Goal: Task Accomplishment & Management: Use online tool/utility

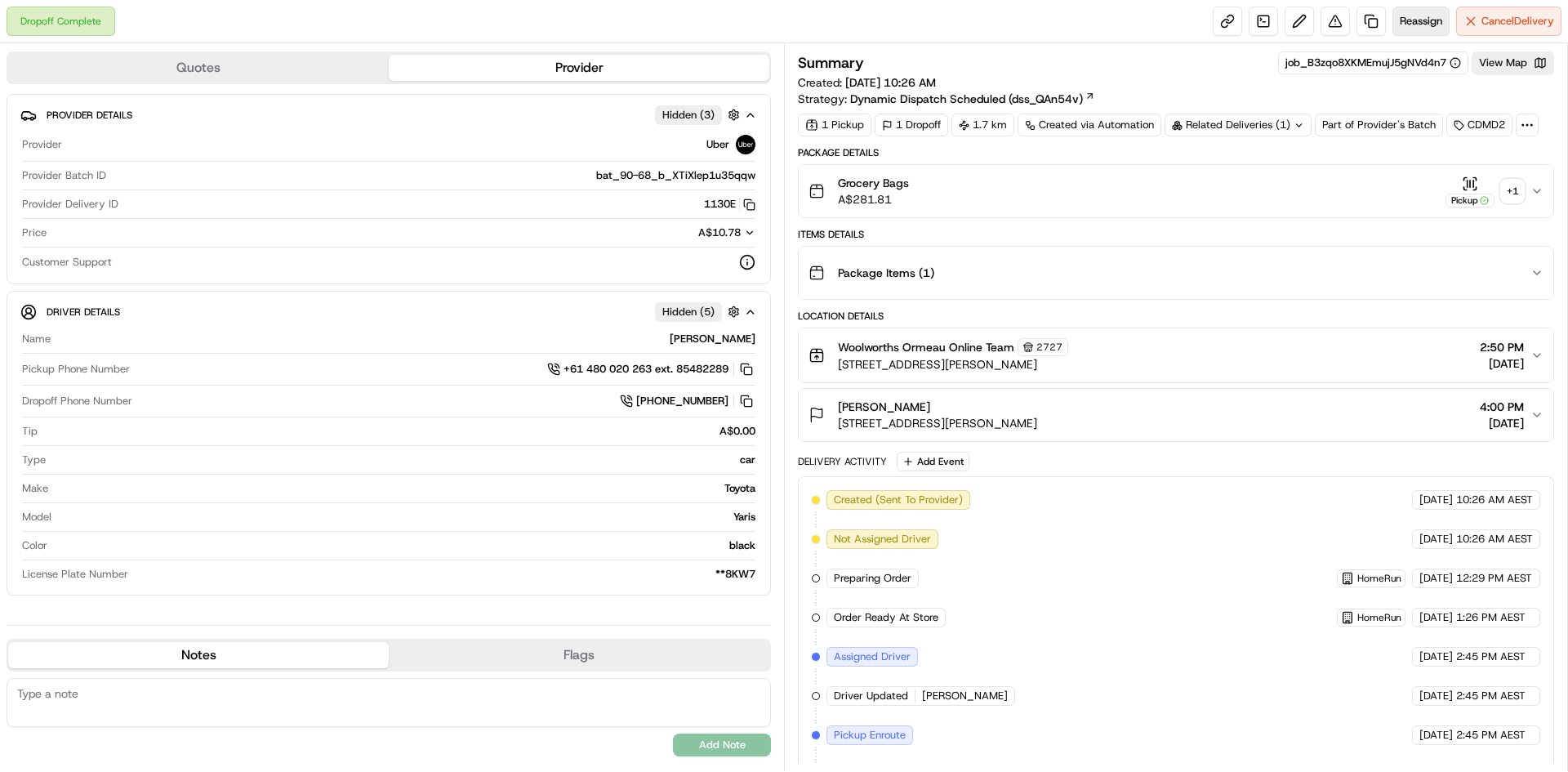
click at [1420, 23] on span "Reassign" at bounding box center [1421, 20] width 43 height 15
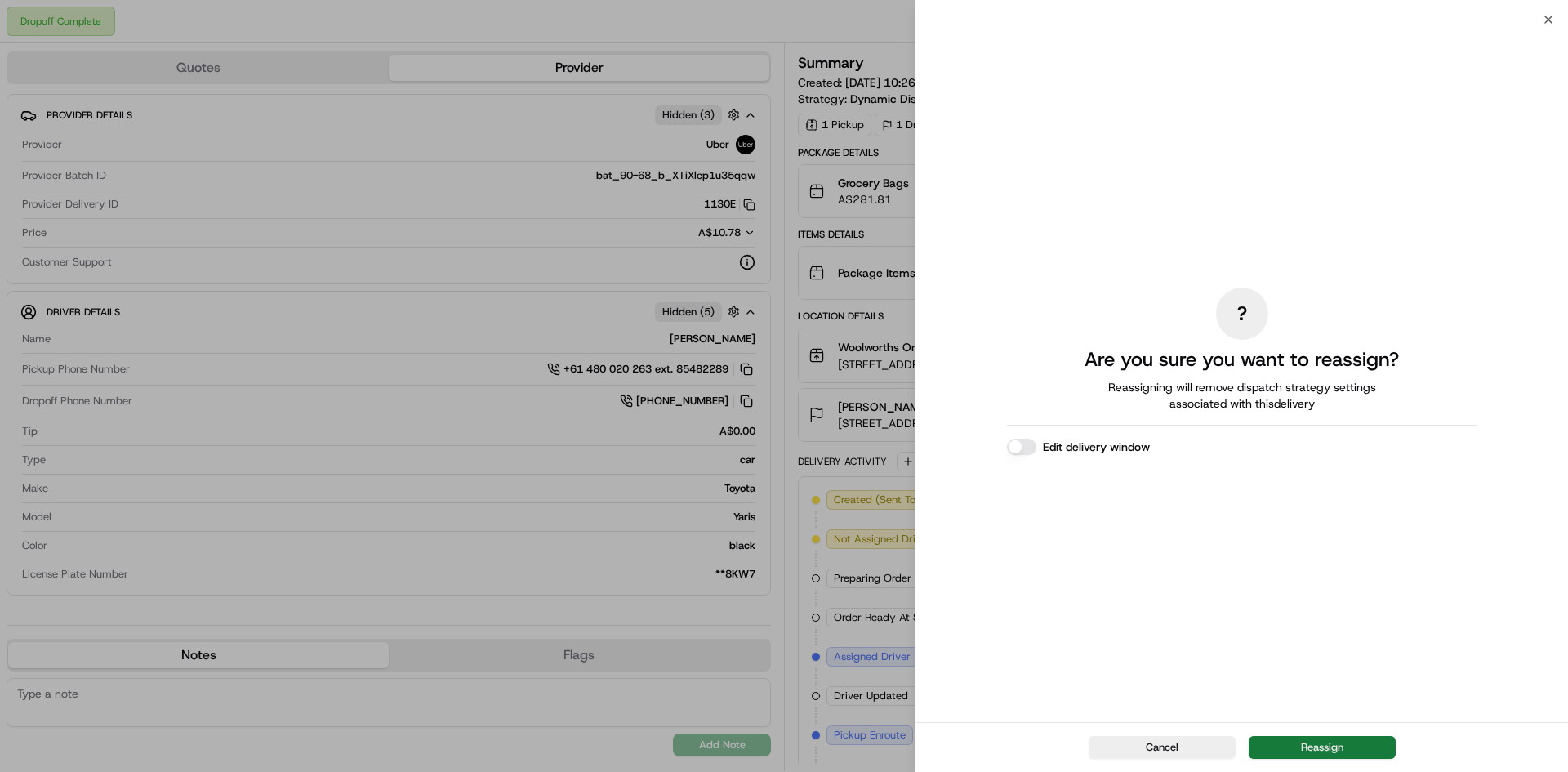
click at [1332, 743] on button "Reassign" at bounding box center [1322, 748] width 147 height 23
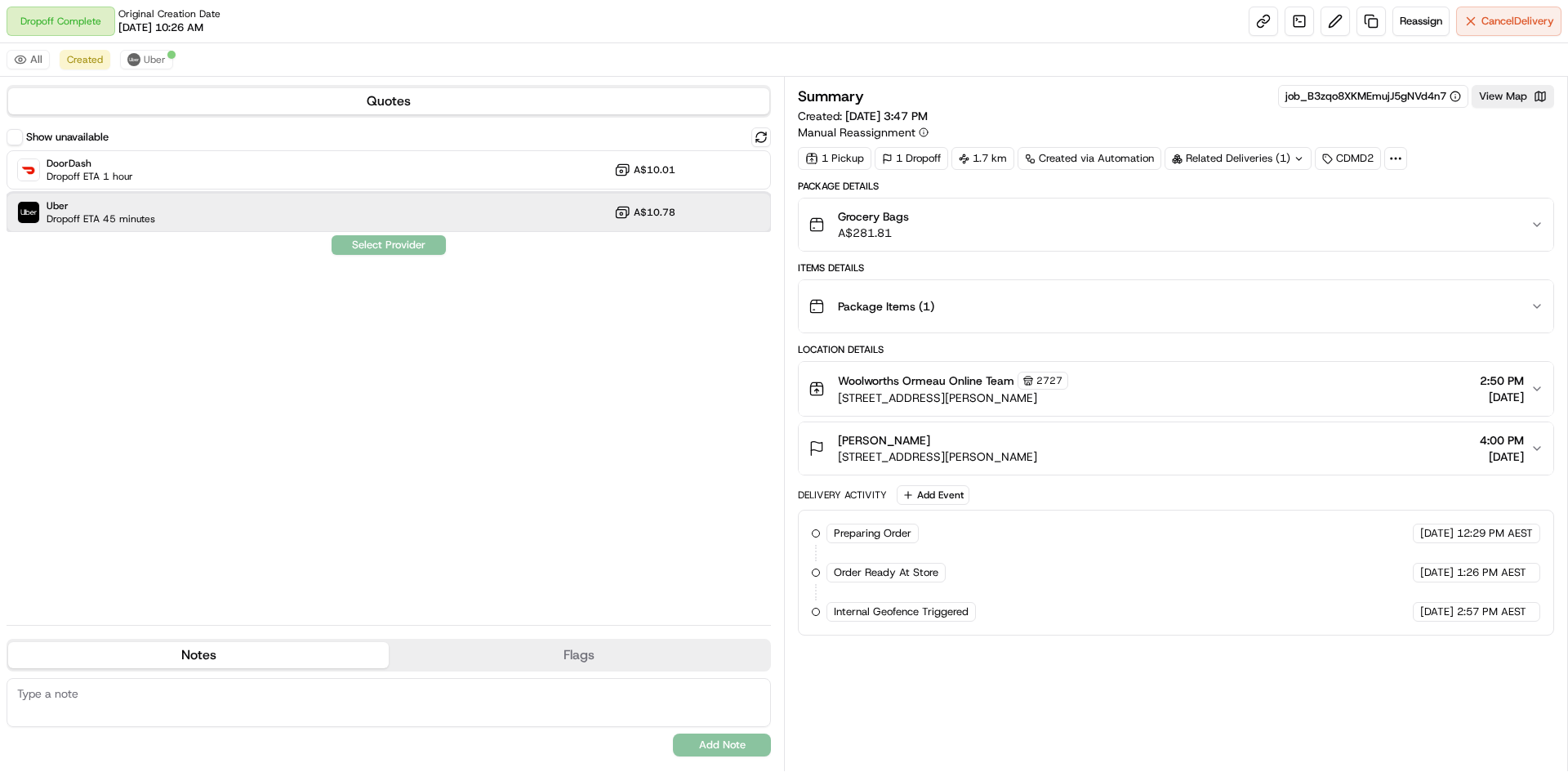
drag, startPoint x: 227, startPoint y: 213, endPoint x: 242, endPoint y: 207, distance: 16.2
click at [228, 211] on div "Uber Dropoff ETA 45 minutes A$10.78" at bounding box center [388, 212] width 764 height 39
click at [388, 245] on button "Assign Provider" at bounding box center [389, 245] width 116 height 19
